Goal: Task Accomplishment & Management: Manage account settings

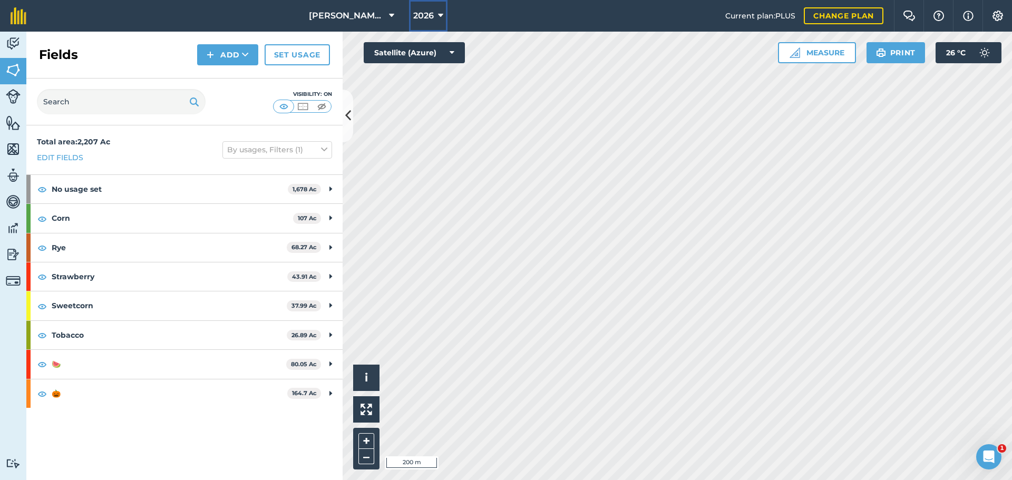
click at [428, 19] on span "2026" at bounding box center [423, 15] width 21 height 13
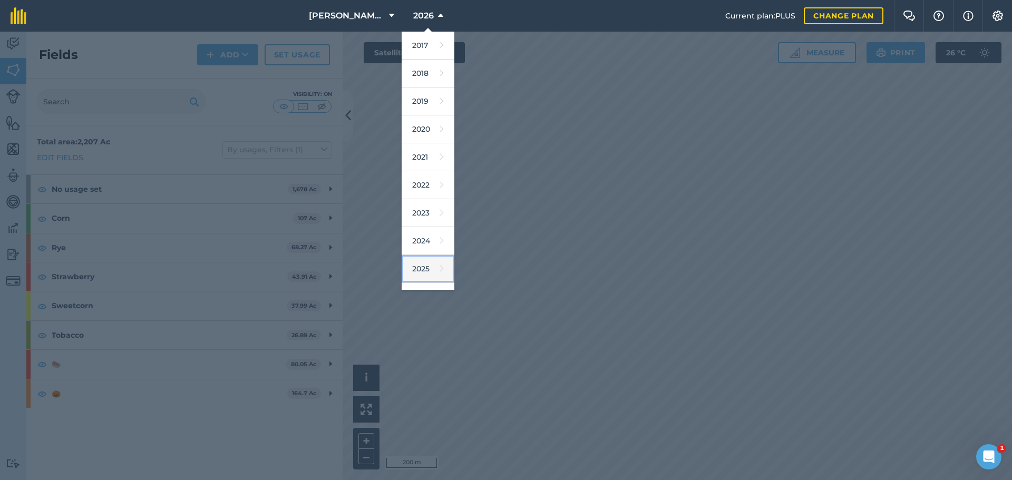
click at [428, 264] on link "2025" at bounding box center [428, 269] width 53 height 28
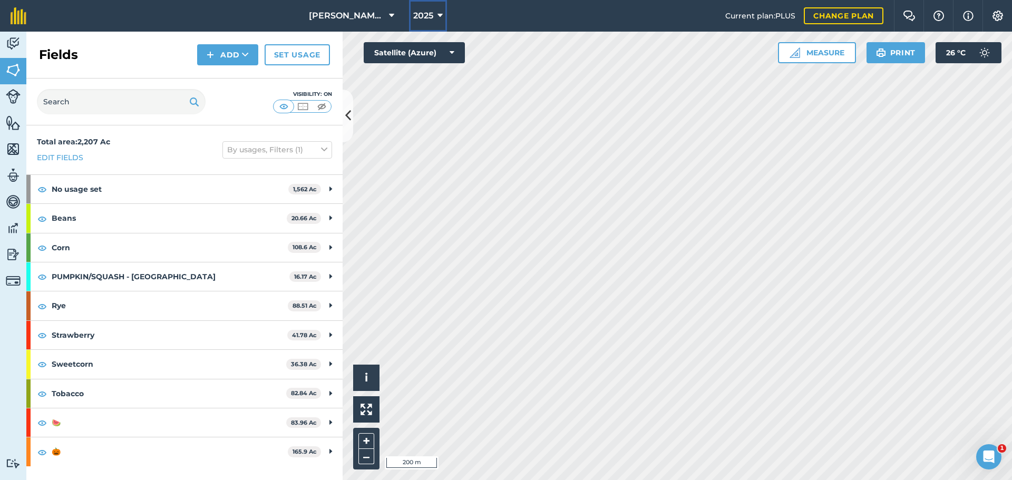
click at [425, 20] on span "2025" at bounding box center [423, 15] width 20 height 13
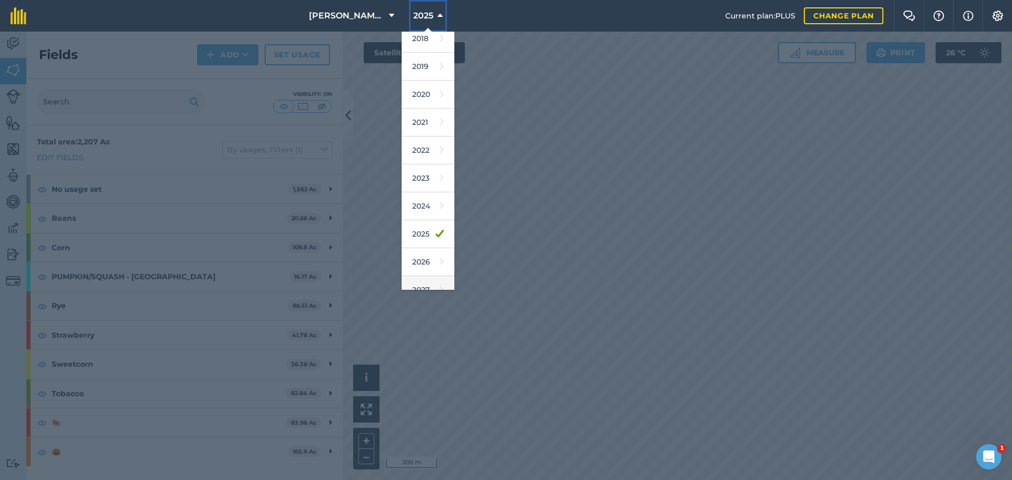
scroll to position [49, 0]
click at [426, 250] on link "2026" at bounding box center [428, 248] width 53 height 28
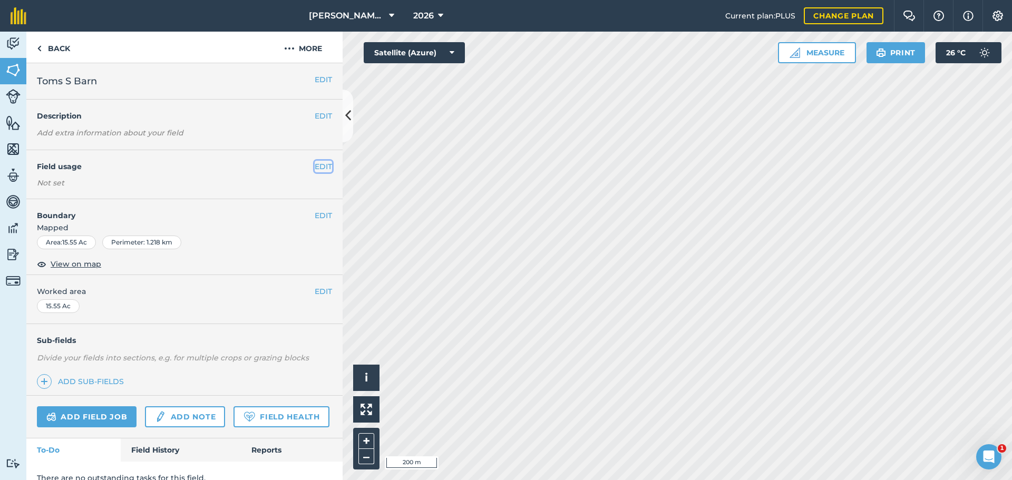
click at [315, 165] on button "EDIT" at bounding box center [323, 167] width 17 height 12
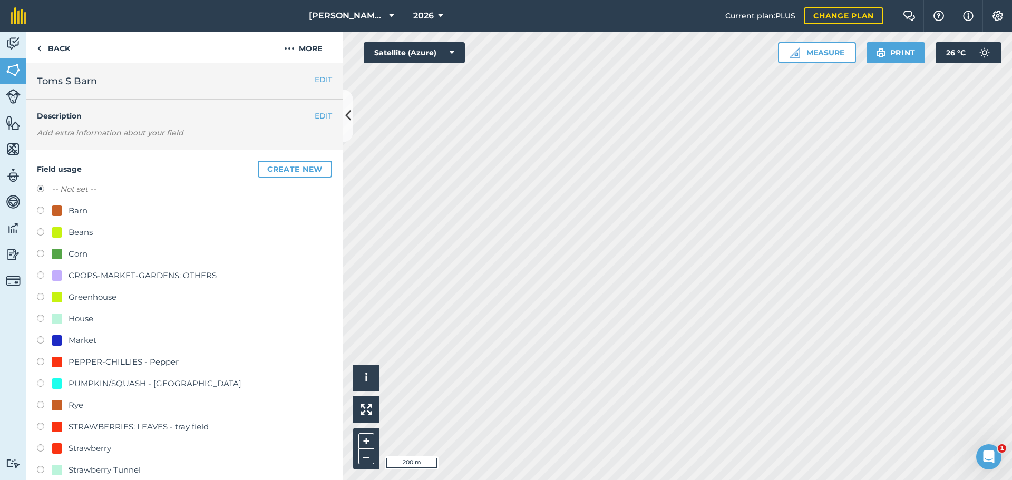
click at [43, 405] on label at bounding box center [44, 406] width 15 height 11
radio input "true"
radio input "false"
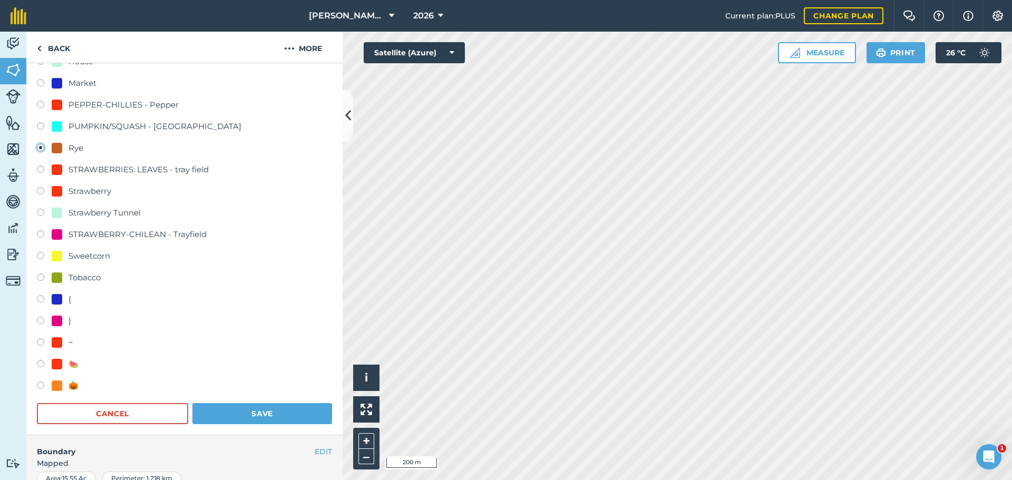
scroll to position [264, 0]
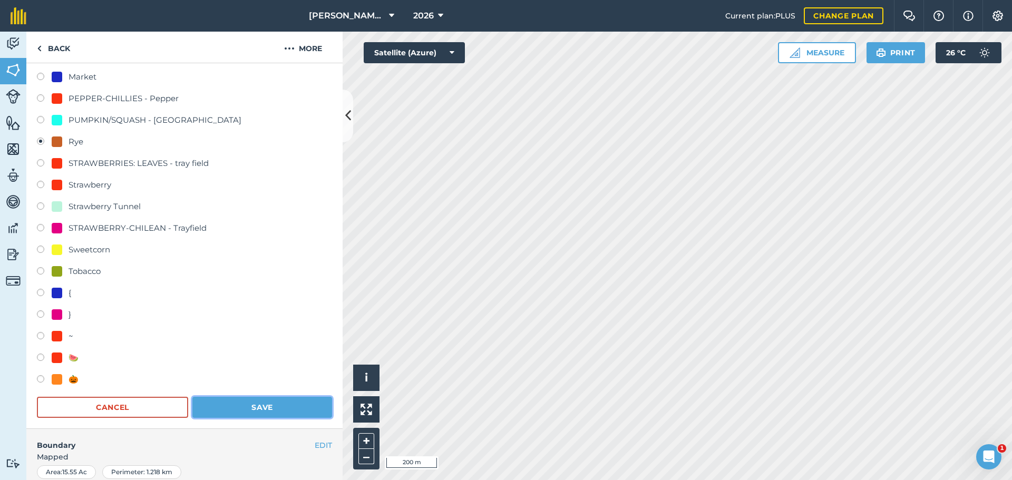
click at [260, 406] on button "Save" at bounding box center [262, 407] width 140 height 21
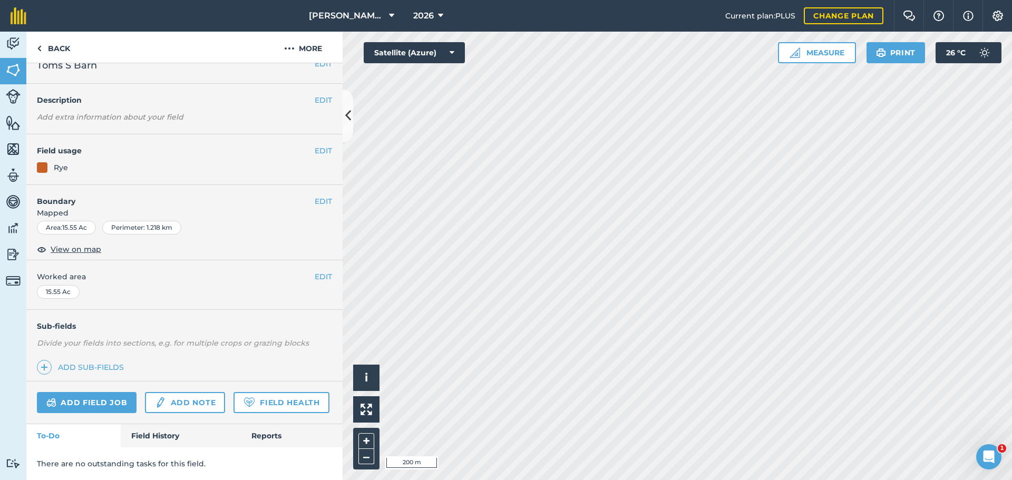
scroll to position [0, 0]
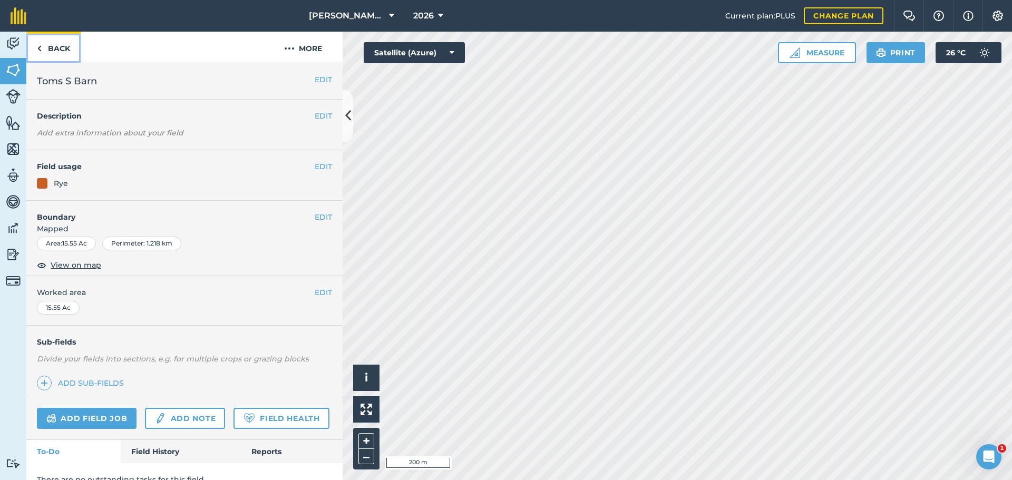
click at [45, 44] on link "Back" at bounding box center [53, 47] width 54 height 31
click at [316, 166] on button "EDIT" at bounding box center [323, 167] width 17 height 12
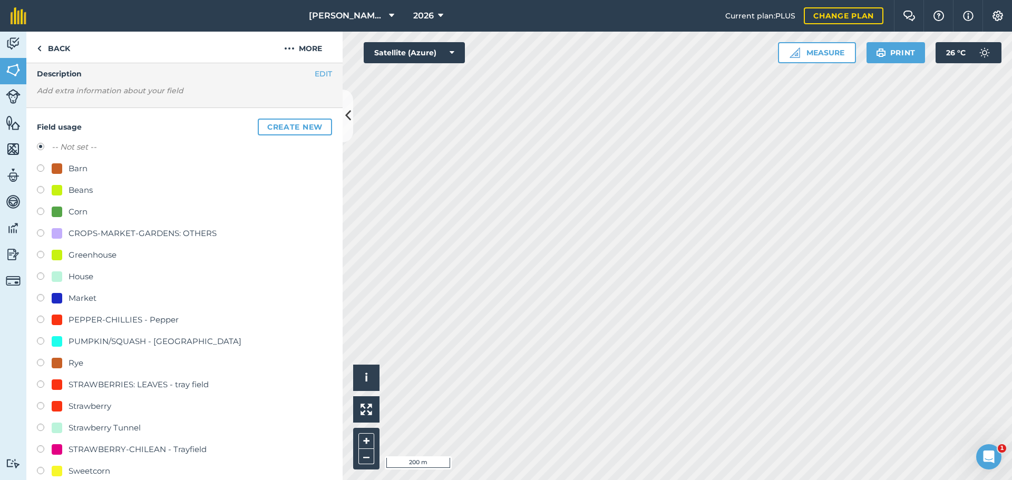
scroll to position [105, 0]
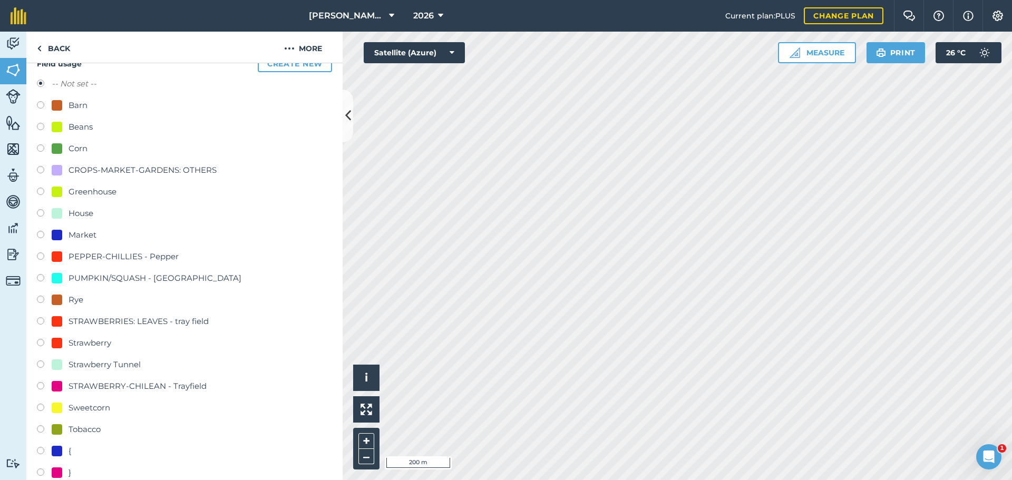
click at [46, 298] on label at bounding box center [44, 301] width 15 height 11
radio input "true"
radio input "false"
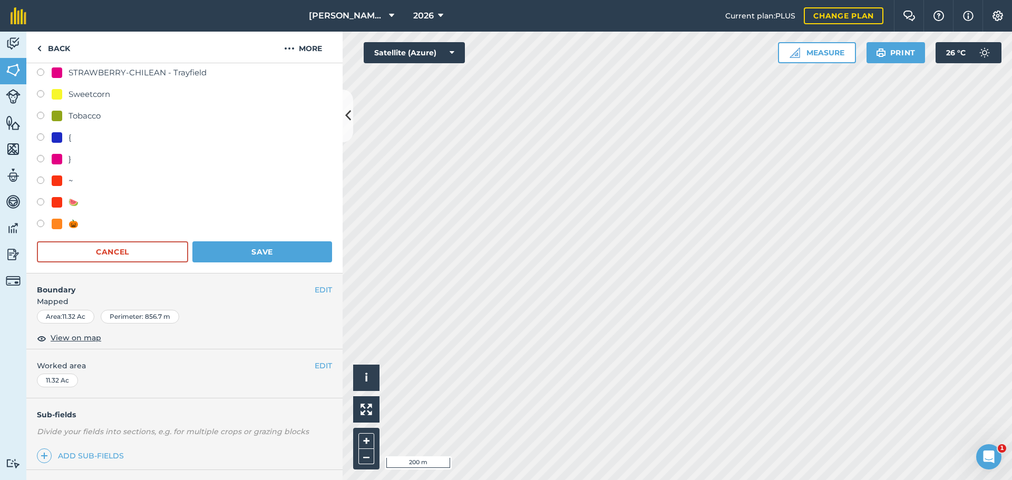
scroll to position [422, 0]
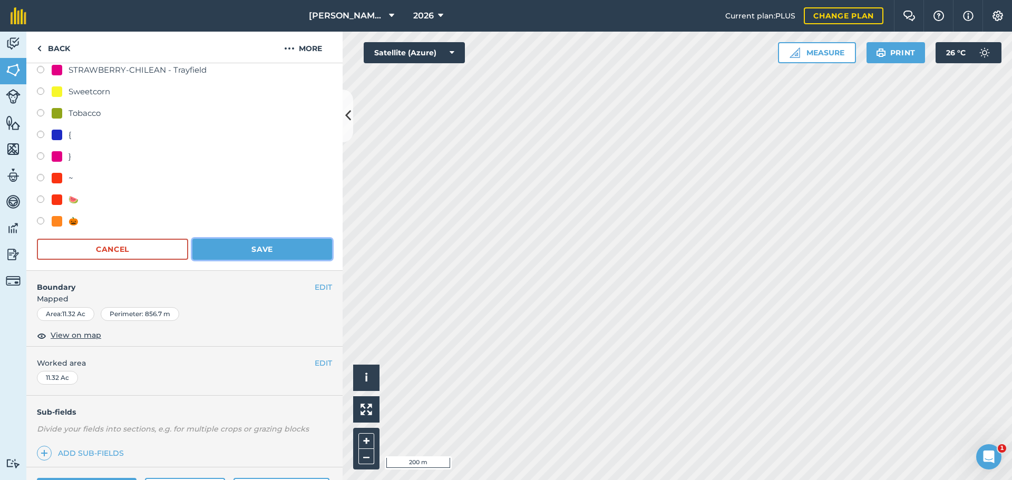
click at [239, 250] on button "Save" at bounding box center [262, 249] width 140 height 21
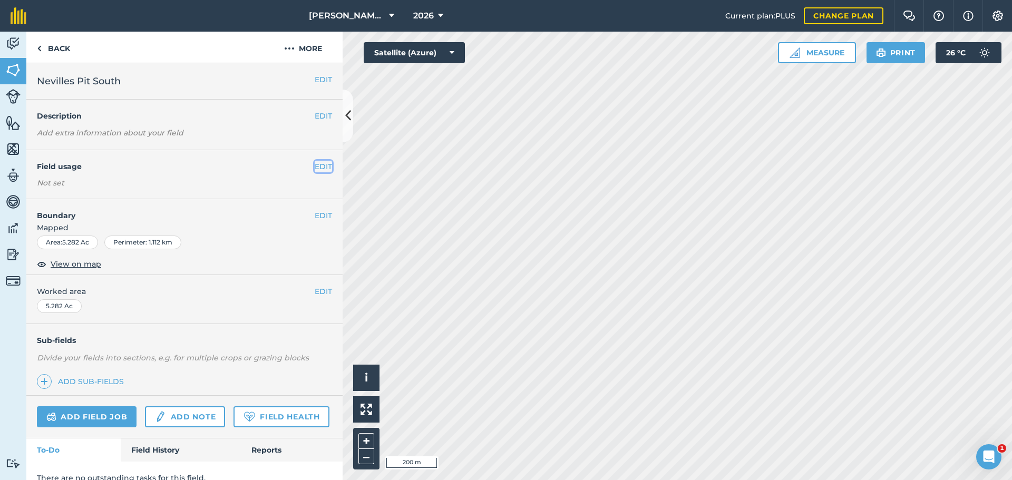
click at [317, 169] on button "EDIT" at bounding box center [323, 167] width 17 height 12
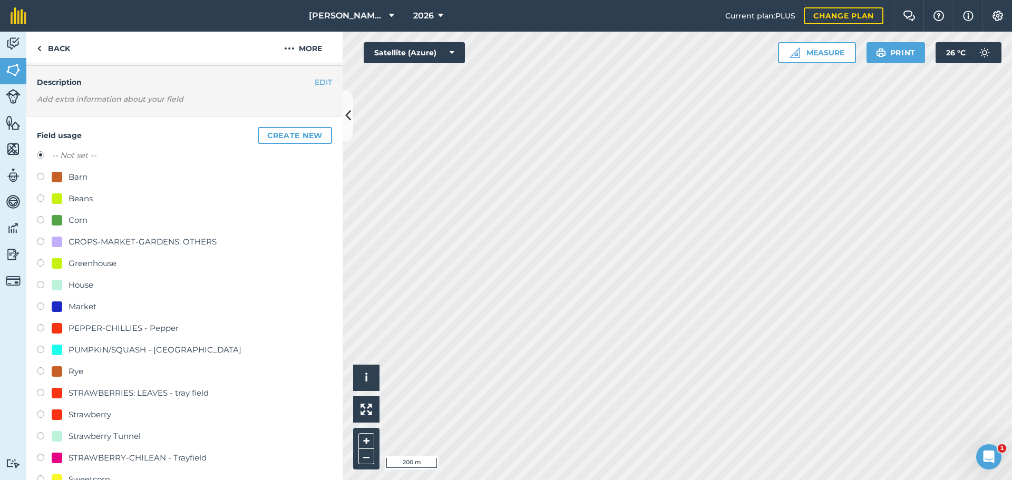
scroll to position [53, 0]
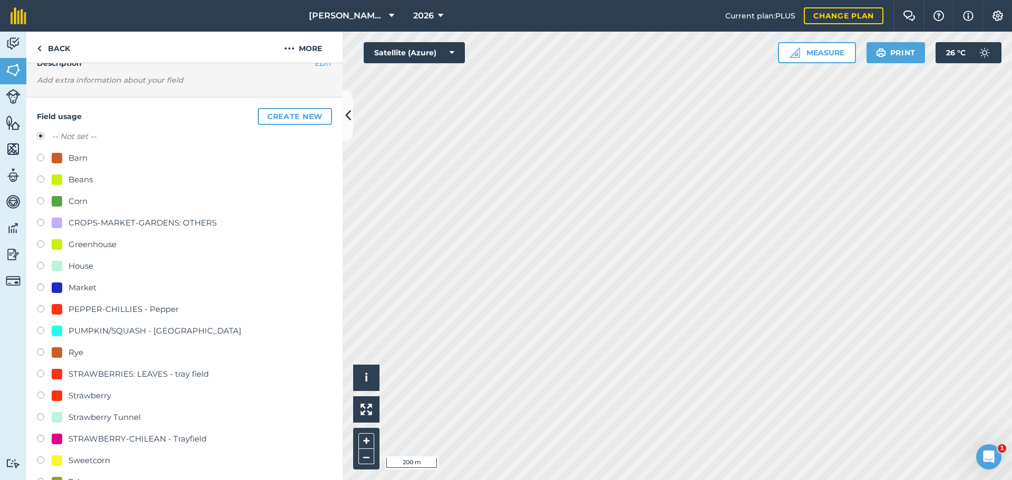
click at [42, 355] on label at bounding box center [44, 354] width 15 height 11
radio input "true"
radio input "false"
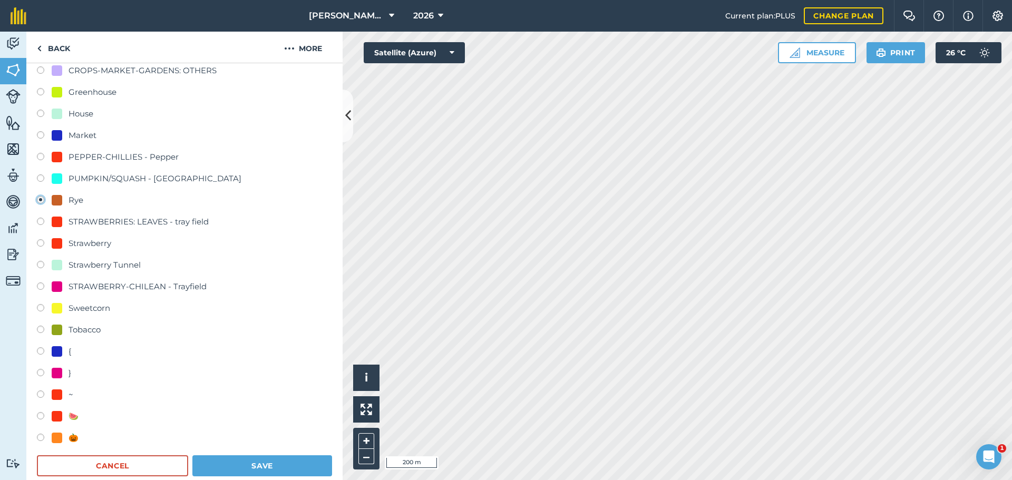
scroll to position [211, 0]
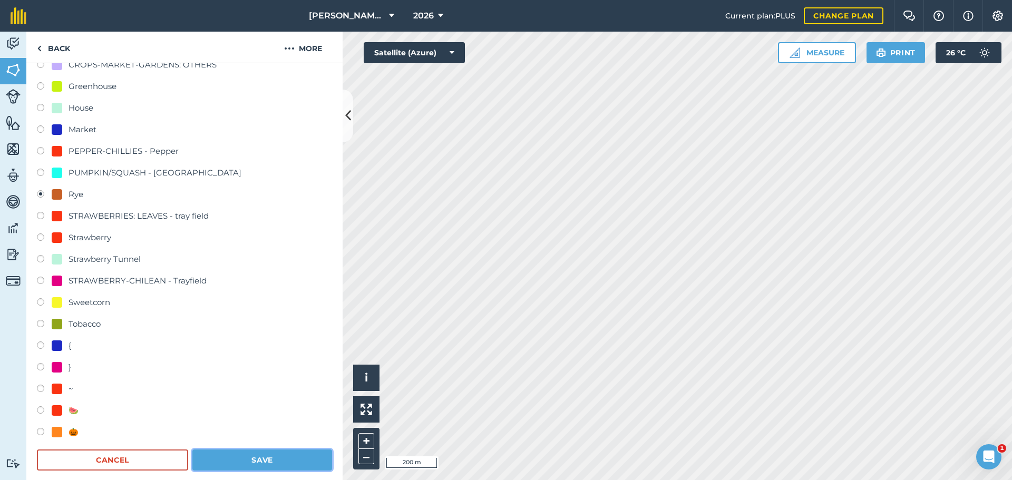
click at [276, 460] on button "Save" at bounding box center [262, 460] width 140 height 21
